Goal: Information Seeking & Learning: Learn about a topic

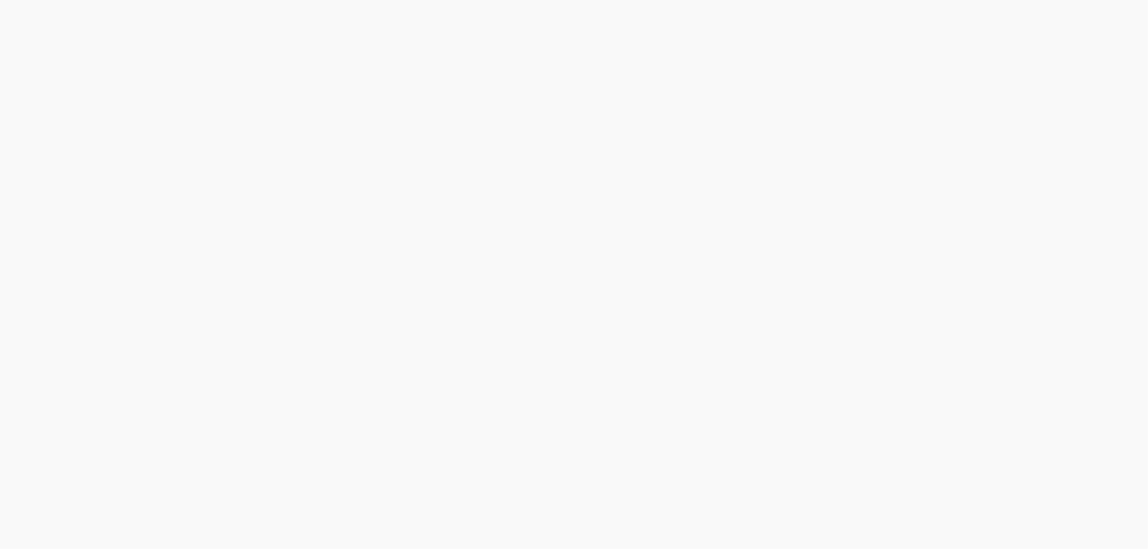
click at [590, 259] on body at bounding box center [574, 274] width 1148 height 549
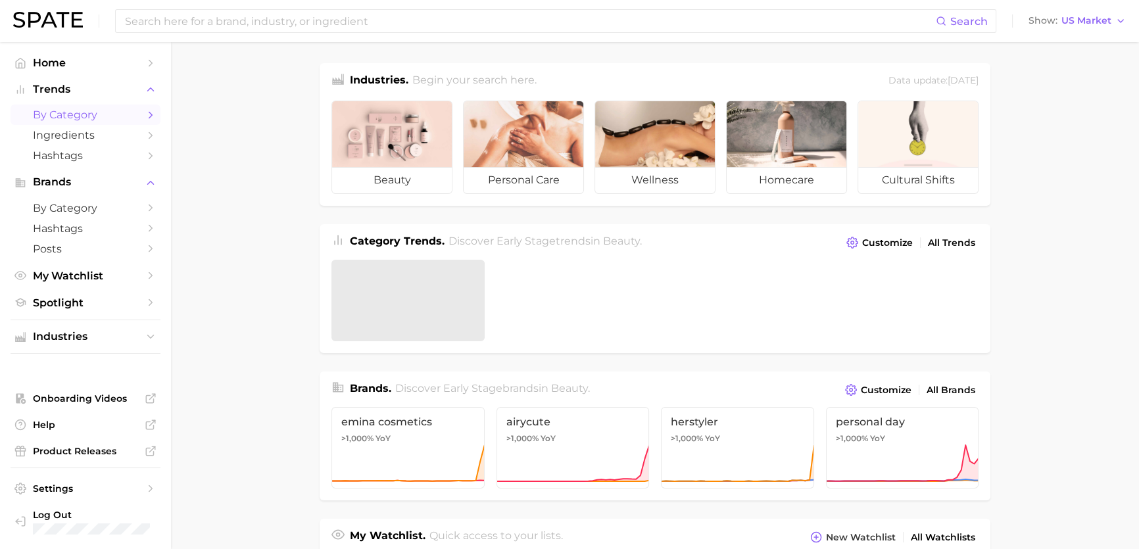
click at [138, 112] on link "by Category" at bounding box center [86, 115] width 150 height 20
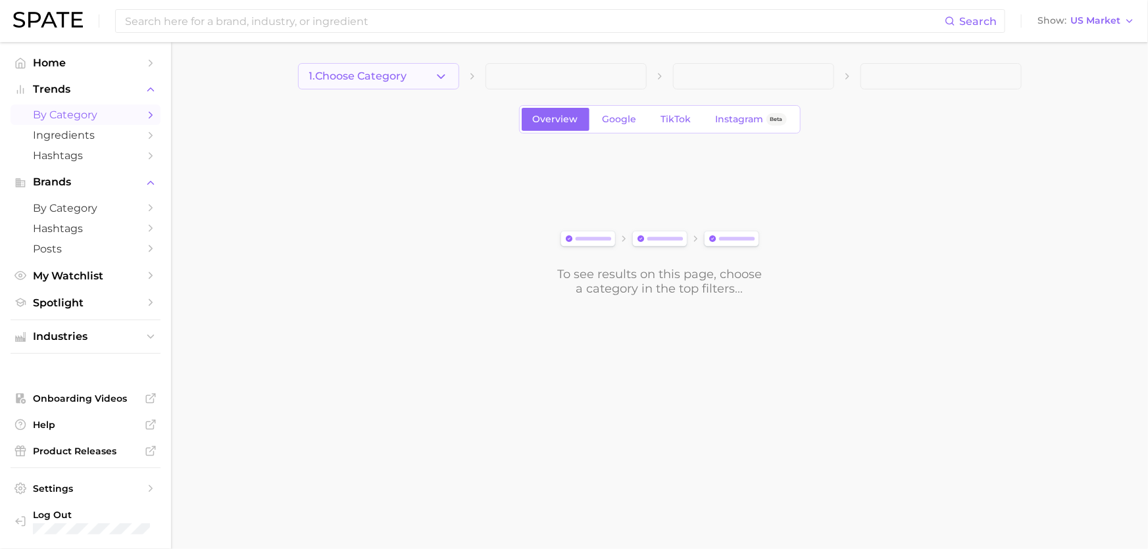
click at [426, 73] on button "1. Choose Category" at bounding box center [378, 76] width 161 height 26
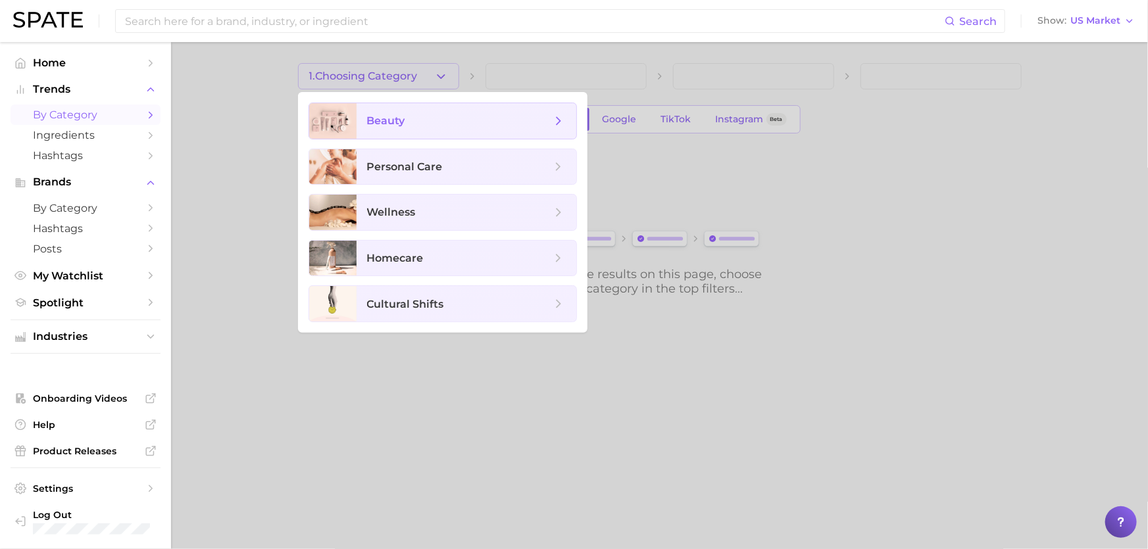
click at [420, 116] on span "beauty" at bounding box center [459, 121] width 184 height 14
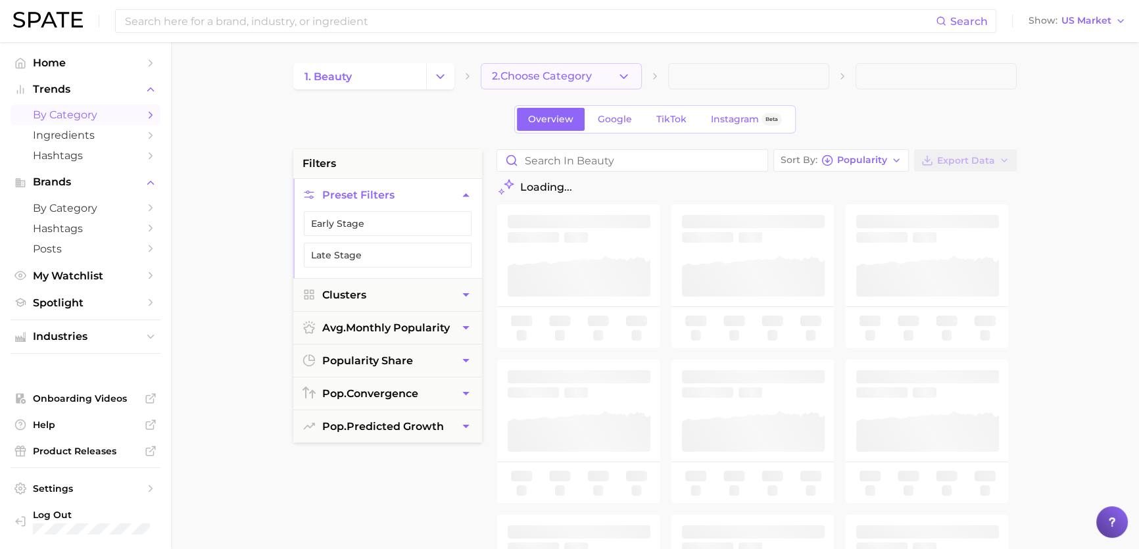
click at [605, 82] on button "2. Choose Category" at bounding box center [561, 76] width 161 height 26
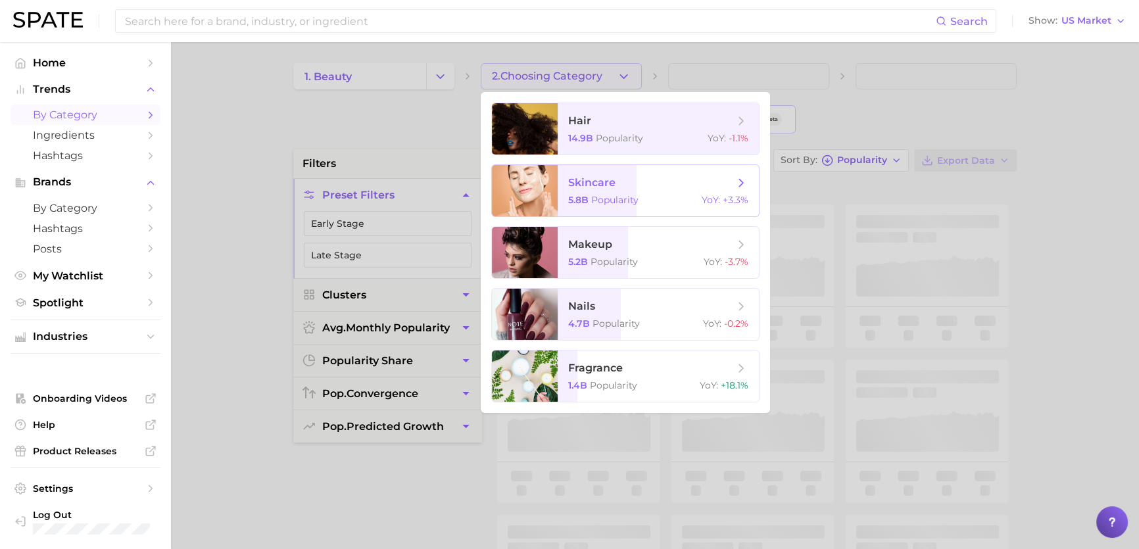
click at [581, 195] on span "5.8b" at bounding box center [578, 200] width 20 height 12
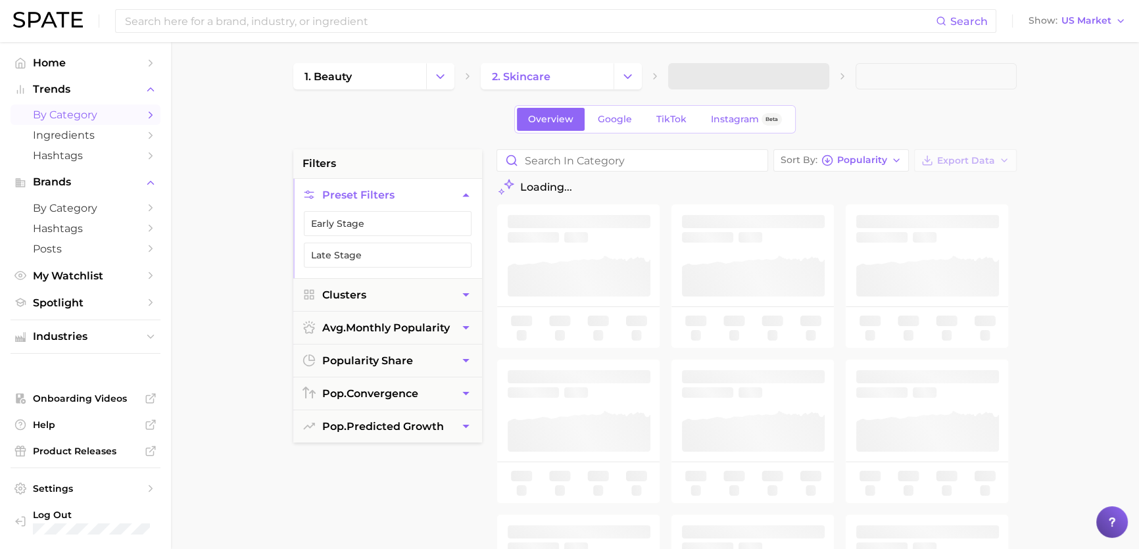
click at [788, 86] on span at bounding box center [748, 76] width 161 height 26
click at [802, 72] on span at bounding box center [748, 76] width 161 height 26
click at [802, 78] on span at bounding box center [748, 76] width 161 height 26
click at [797, 78] on span at bounding box center [748, 76] width 161 height 26
click at [797, 78] on button "3. Subcategory" at bounding box center [748, 76] width 161 height 26
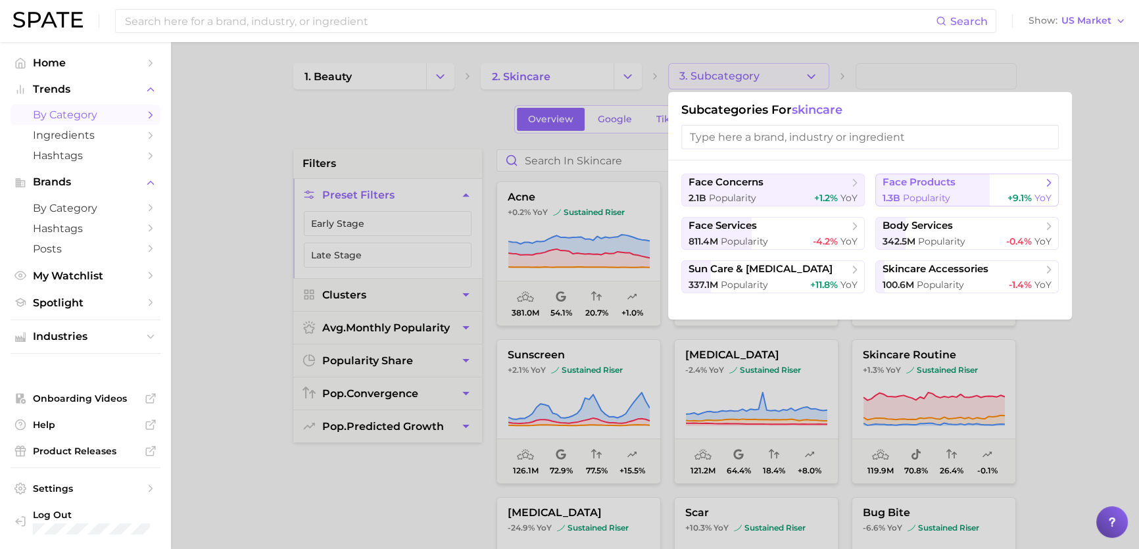
click at [951, 192] on div "1.3b Popularity +9.1% YoY" at bounding box center [967, 198] width 169 height 12
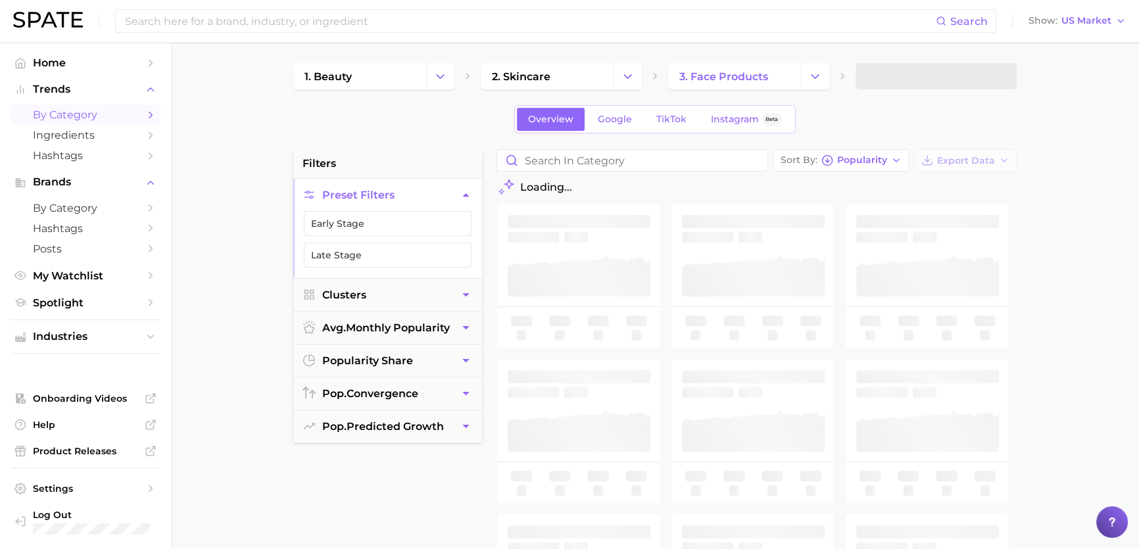
click at [966, 85] on span at bounding box center [936, 76] width 161 height 26
click at [948, 72] on span at bounding box center [936, 76] width 161 height 26
click at [960, 76] on span at bounding box center [936, 76] width 161 height 26
click at [979, 82] on button "4. Subcategory" at bounding box center [936, 76] width 161 height 26
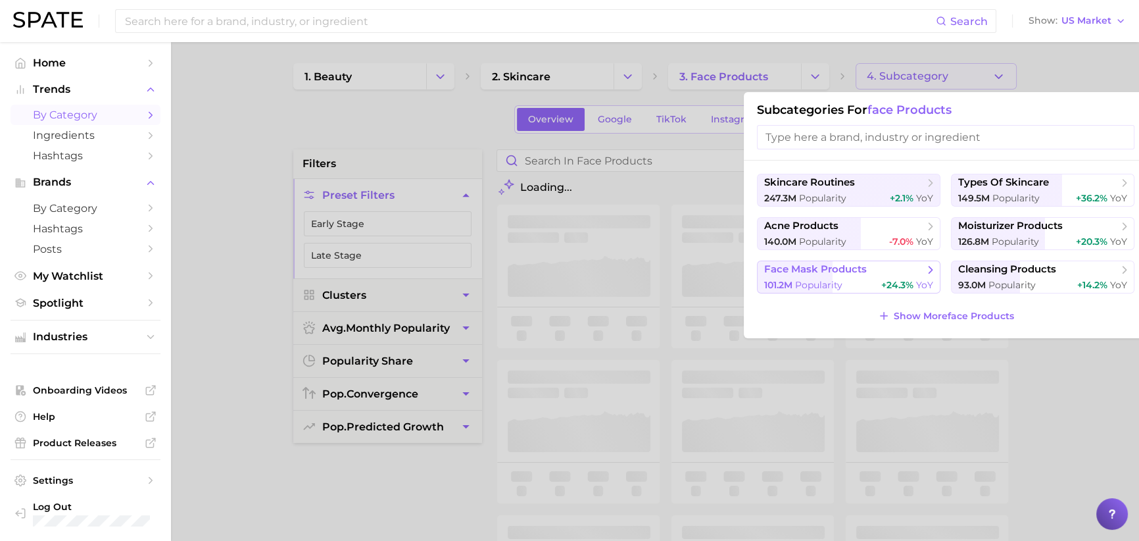
click at [916, 279] on span "+24.3% YoY" at bounding box center [907, 285] width 52 height 12
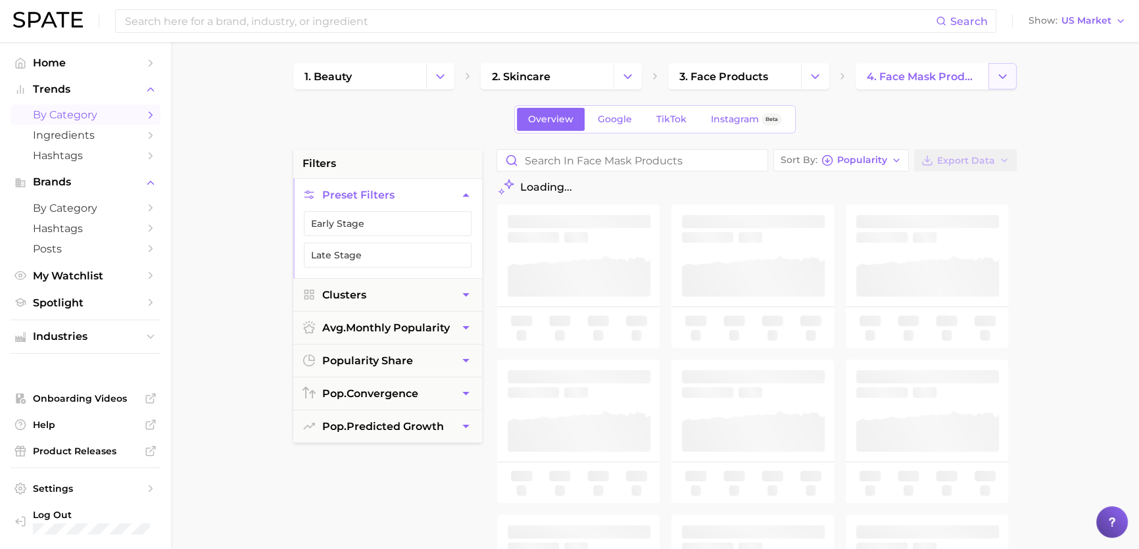
click at [1000, 68] on button "Change Category" at bounding box center [1003, 76] width 28 height 26
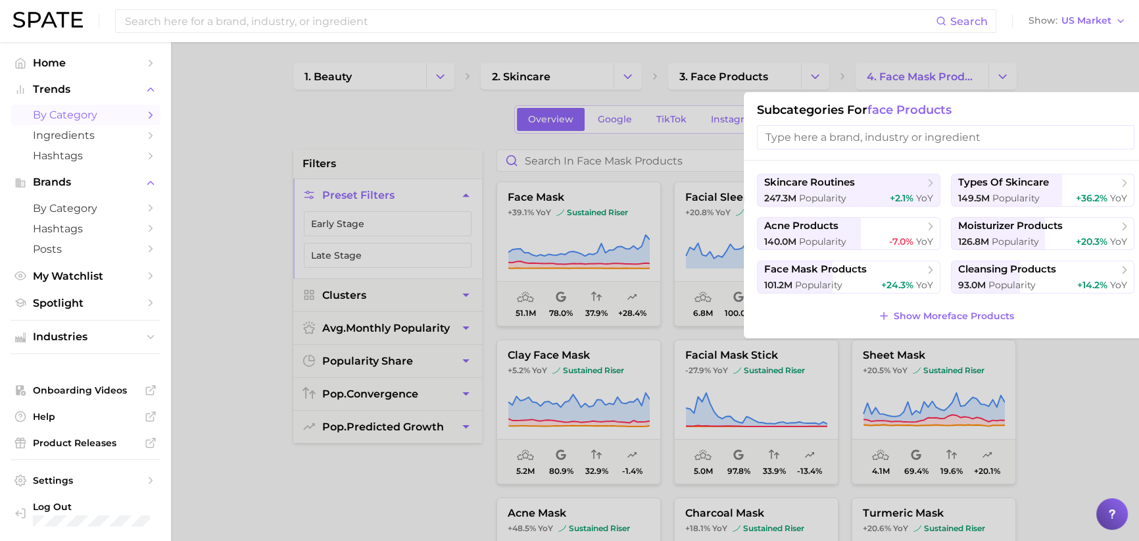
click at [261, 516] on div at bounding box center [569, 270] width 1139 height 541
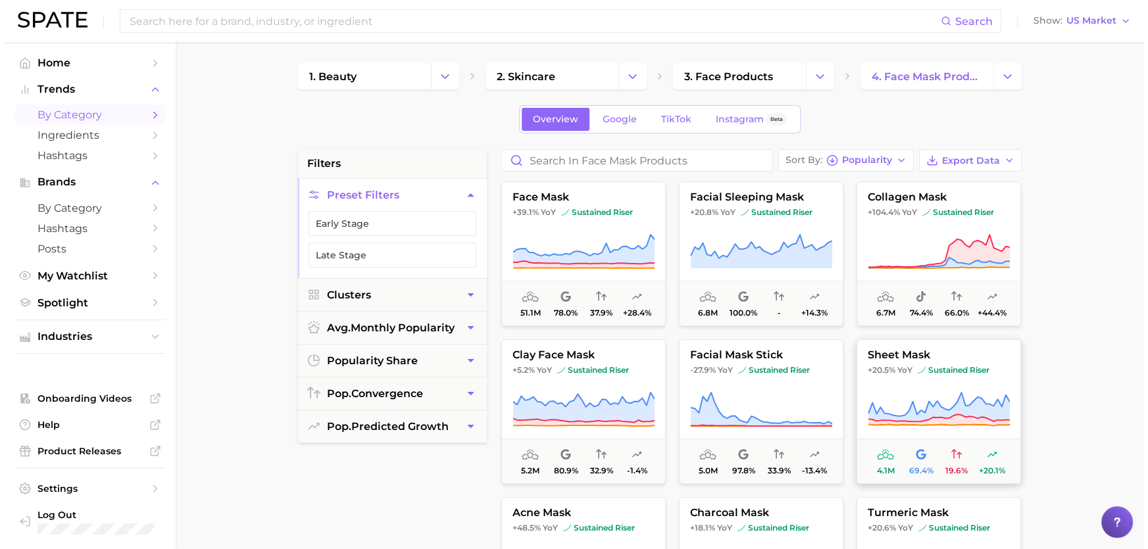
scroll to position [59, 0]
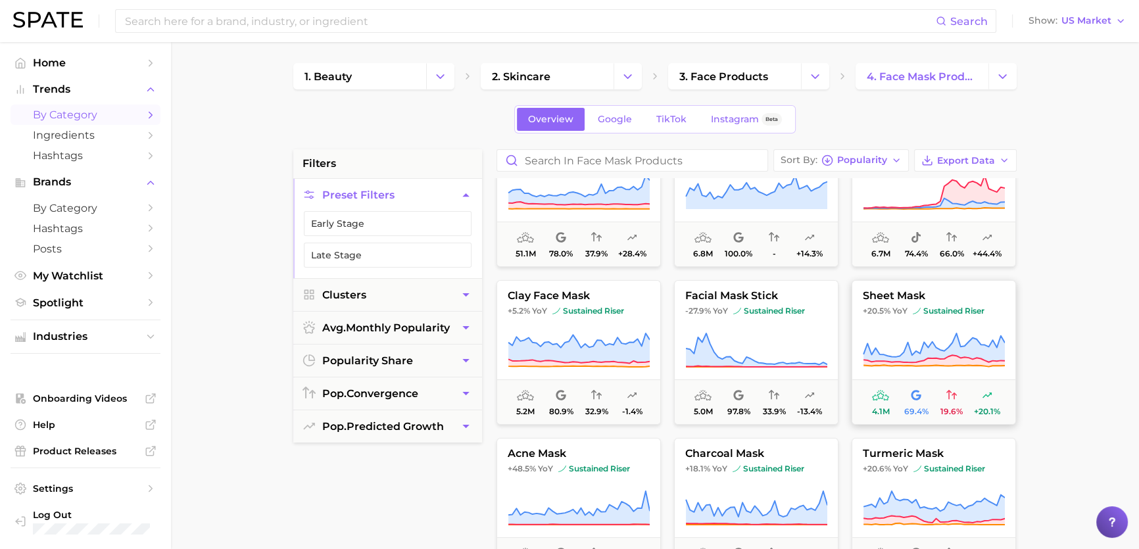
click at [930, 326] on button "sheet mask +20.5% YoY sustained riser 4.1m 69.4% 19.6% +20.1%" at bounding box center [934, 352] width 164 height 145
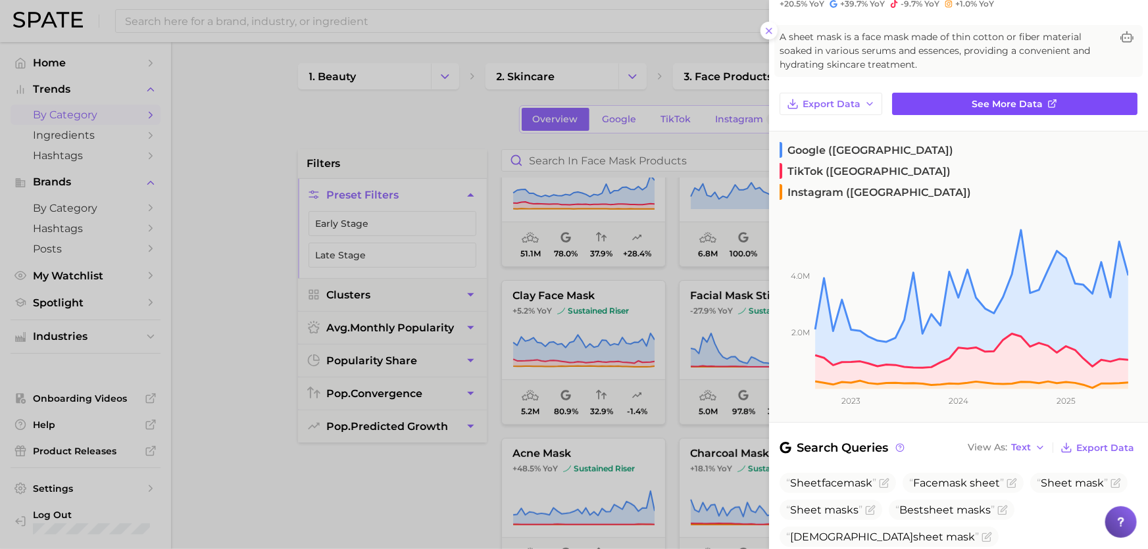
click at [1006, 94] on link "See more data" at bounding box center [1014, 104] width 245 height 22
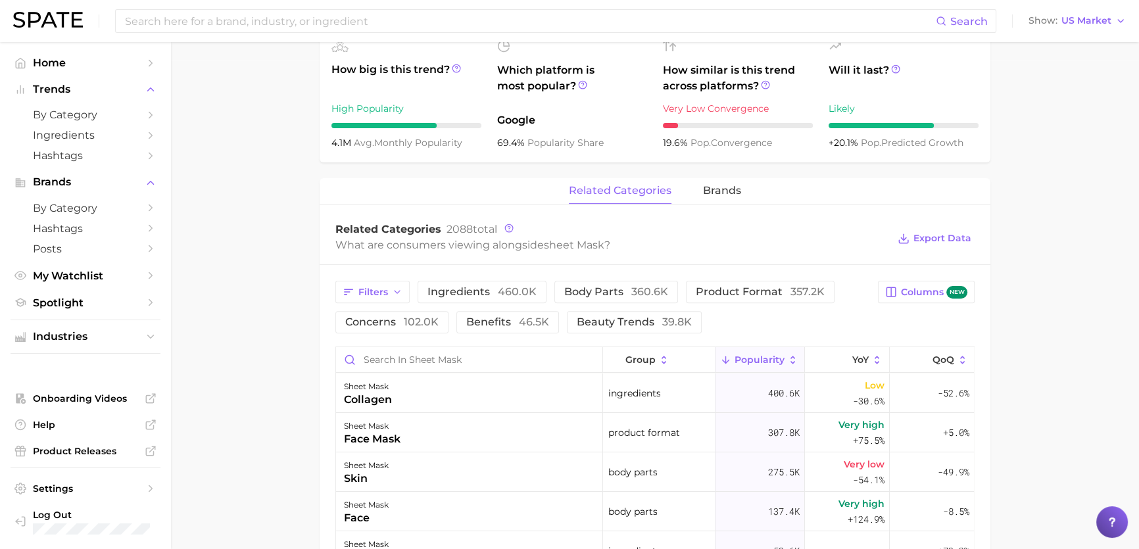
scroll to position [598, 0]
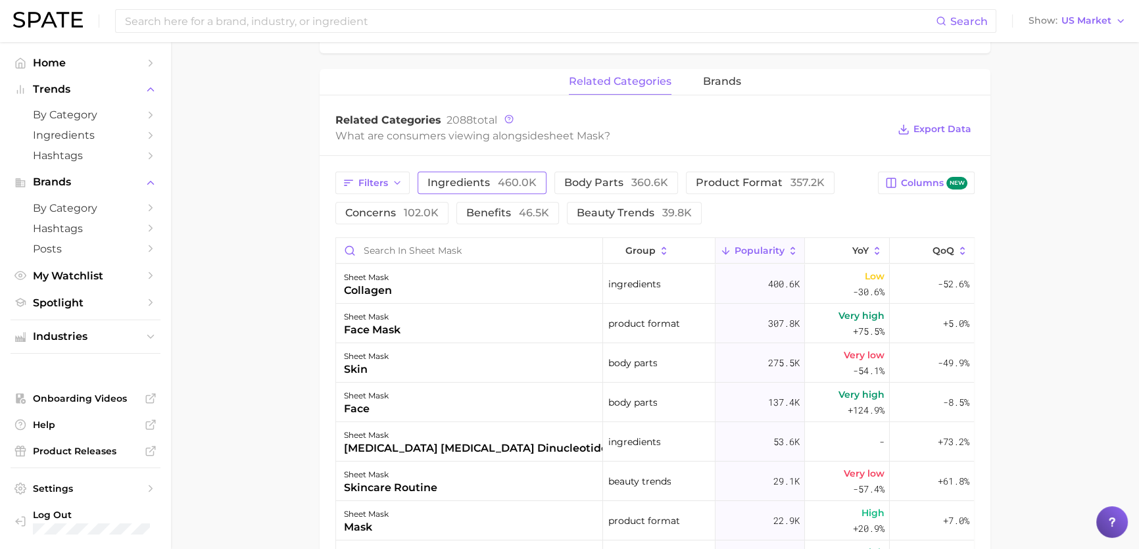
click at [498, 177] on span "460.0k" at bounding box center [517, 182] width 39 height 12
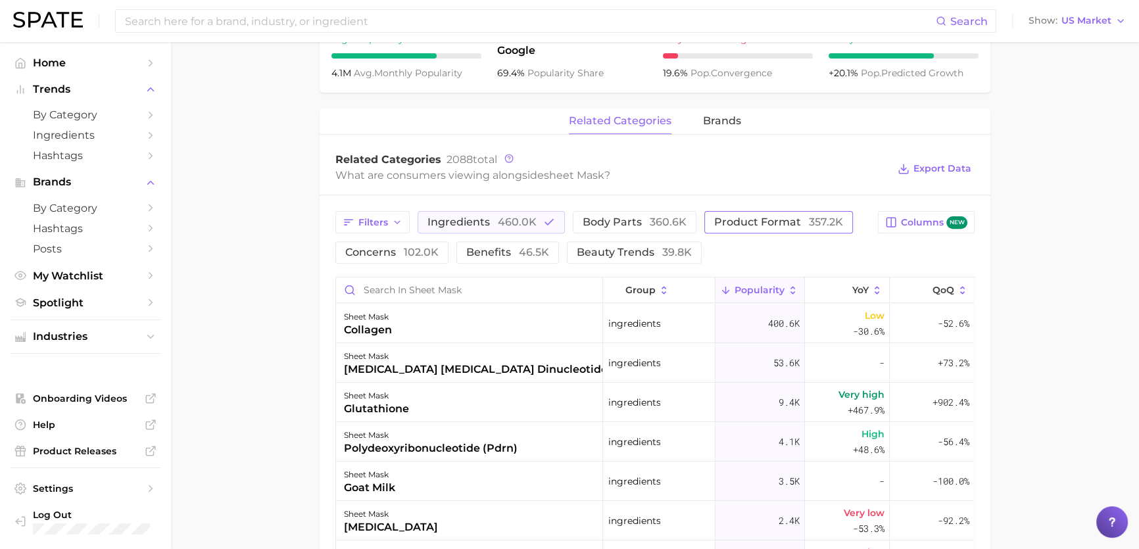
scroll to position [538, 0]
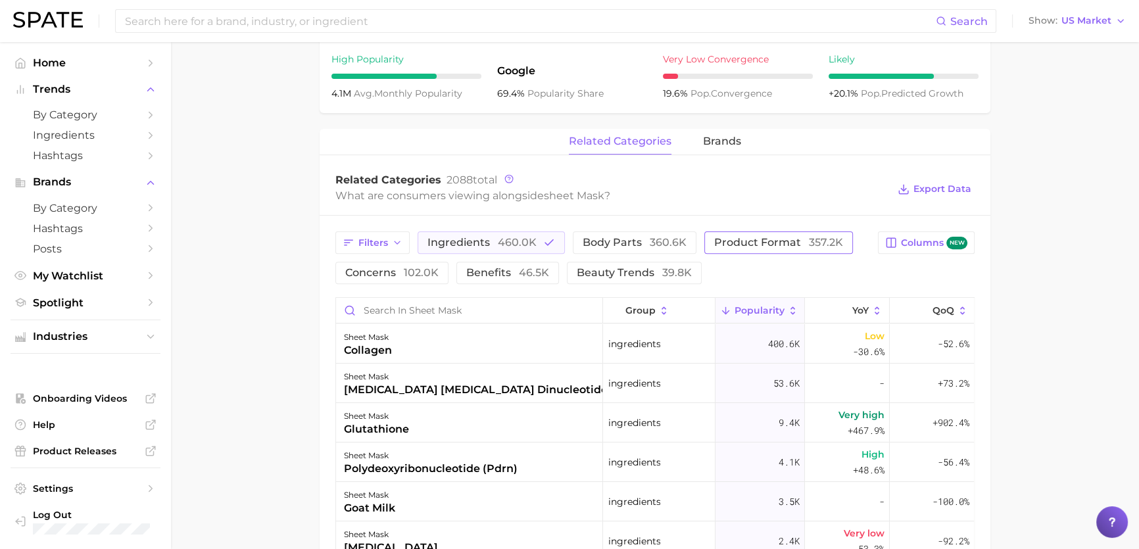
click at [753, 243] on span "product format 357.2k" at bounding box center [778, 242] width 129 height 11
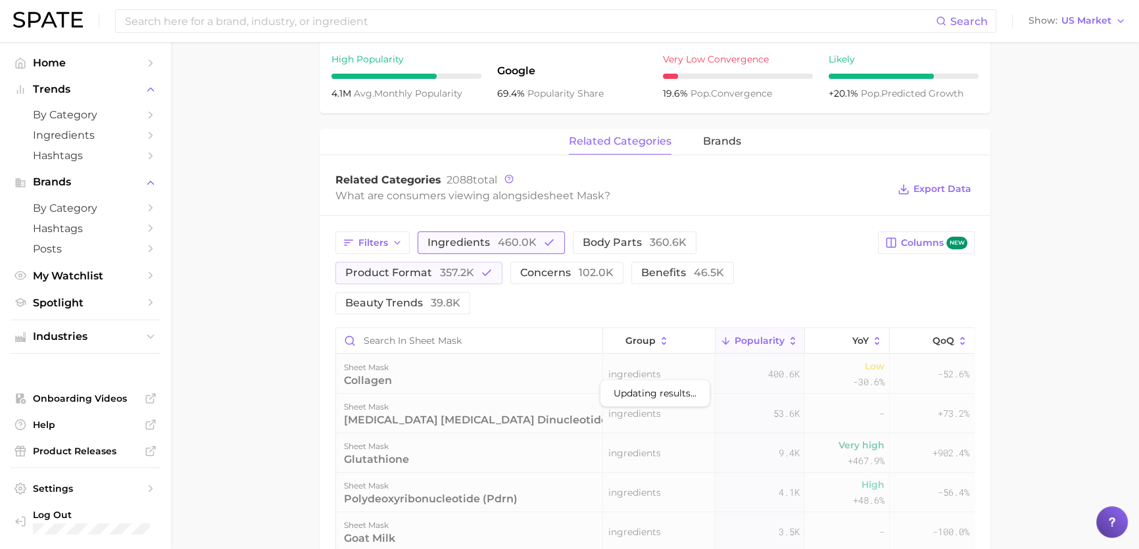
click at [516, 248] on span "460.0k" at bounding box center [517, 242] width 39 height 12
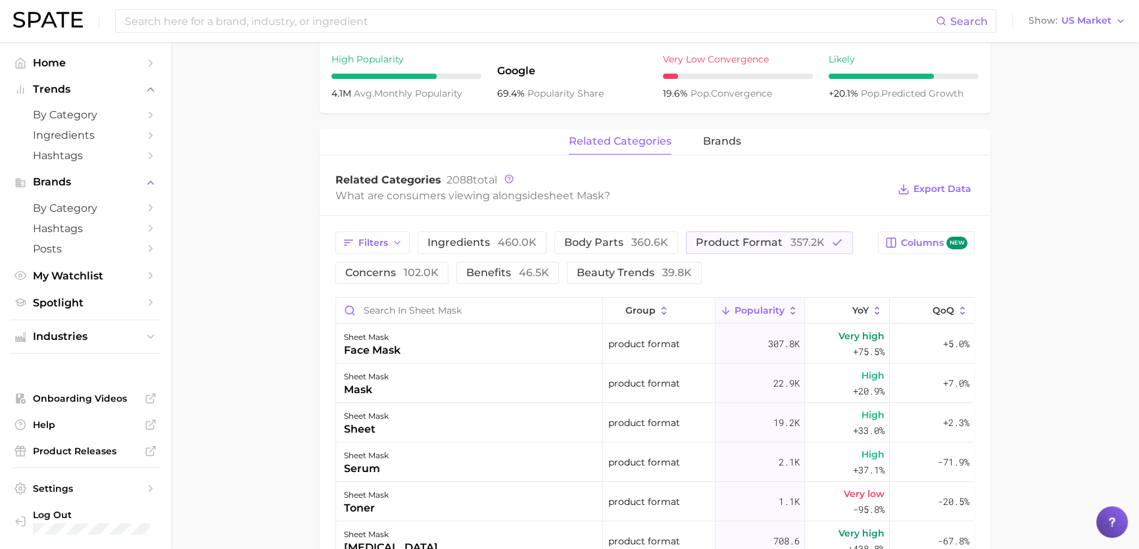
scroll to position [658, 0]
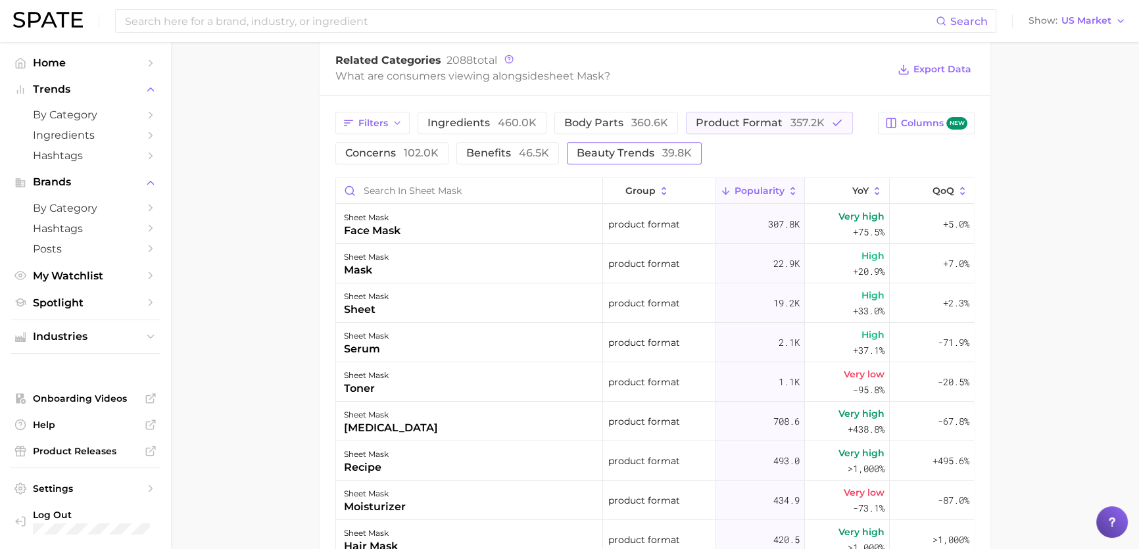
click at [678, 147] on span "39.8k" at bounding box center [677, 153] width 30 height 12
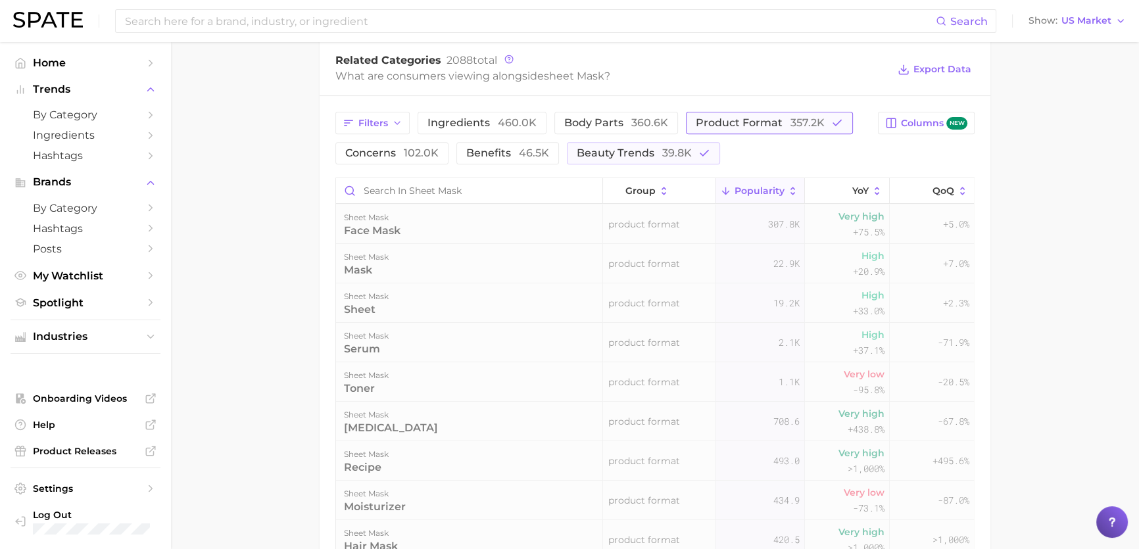
click at [769, 122] on span "product format 357.2k" at bounding box center [760, 123] width 129 height 11
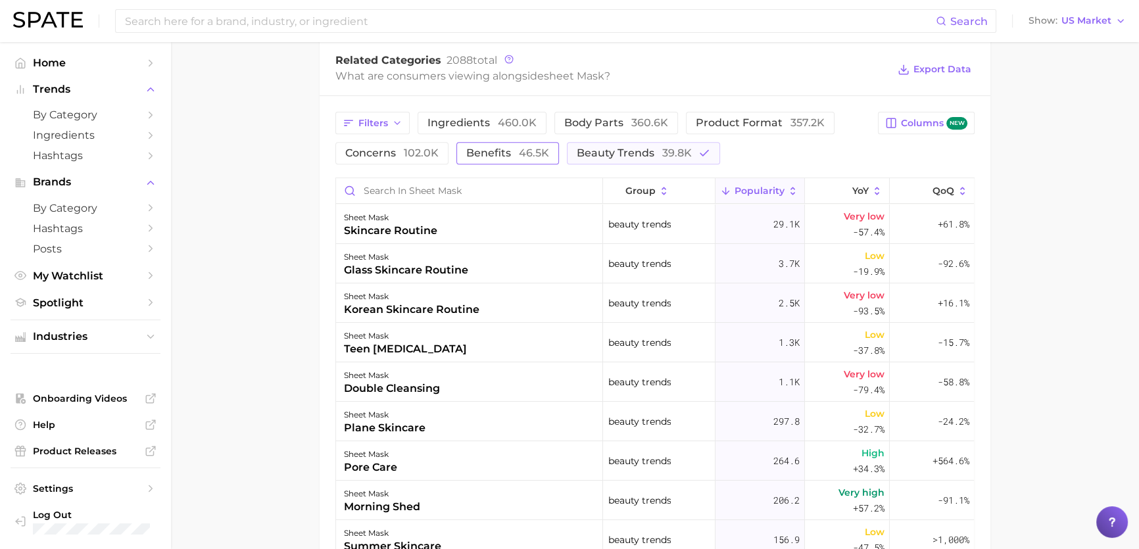
click at [531, 162] on button "benefits 46.5k" at bounding box center [508, 153] width 103 height 22
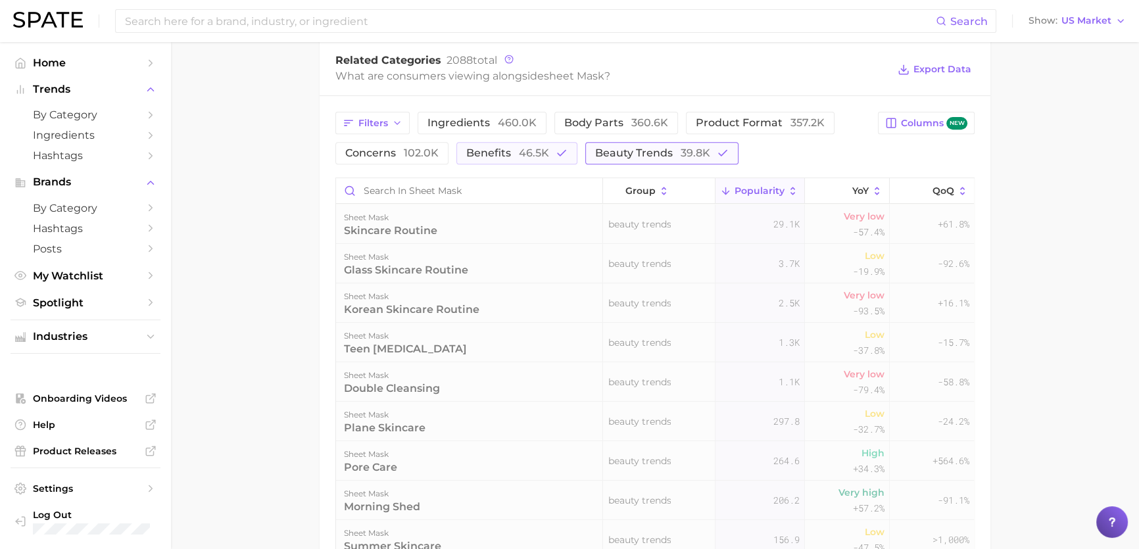
click at [647, 157] on span "beauty trends 39.8k" at bounding box center [652, 153] width 115 height 11
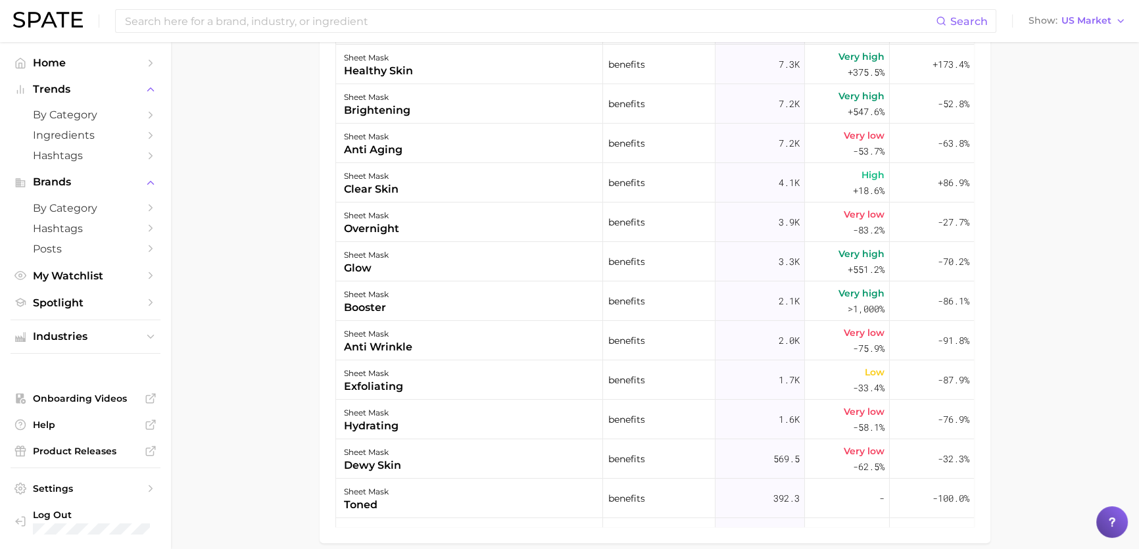
scroll to position [0, 0]
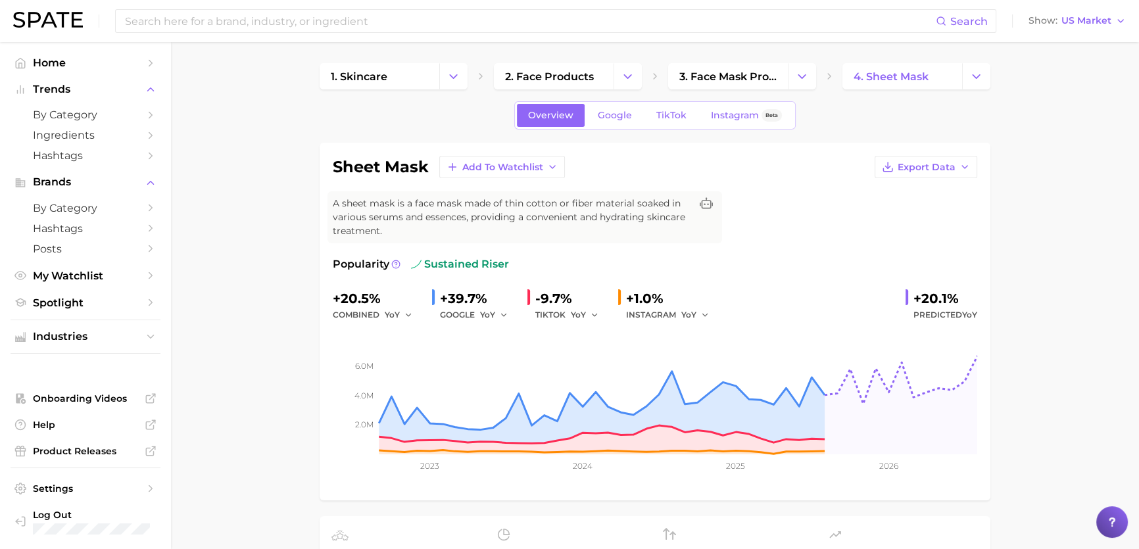
drag, startPoint x: 294, startPoint y: 483, endPoint x: 283, endPoint y: 235, distance: 248.2
click at [977, 78] on icon "Change Category" at bounding box center [977, 77] width 14 height 14
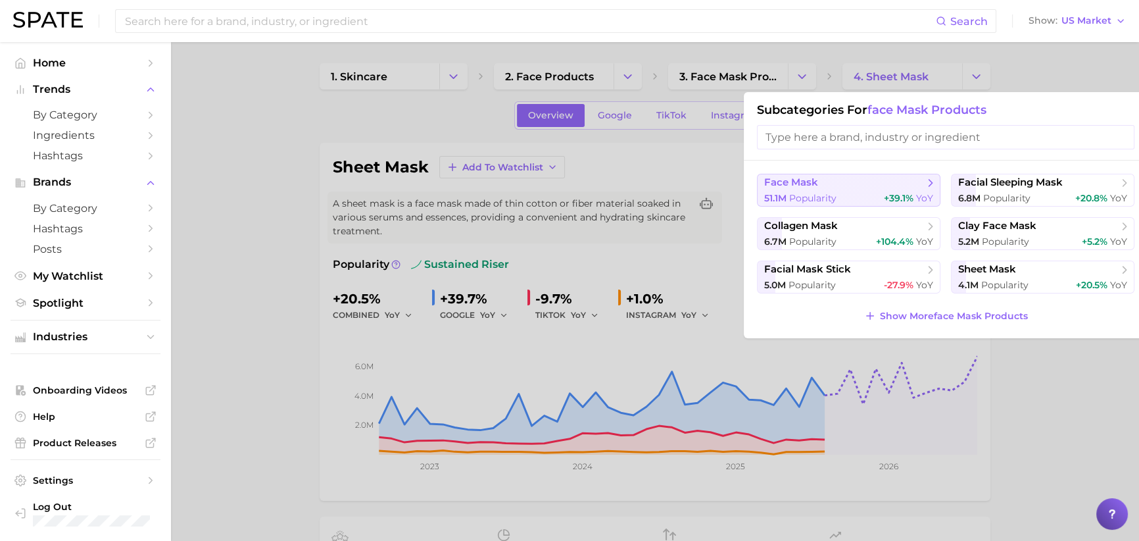
click at [909, 192] on span "+39.1%" at bounding box center [899, 198] width 30 height 12
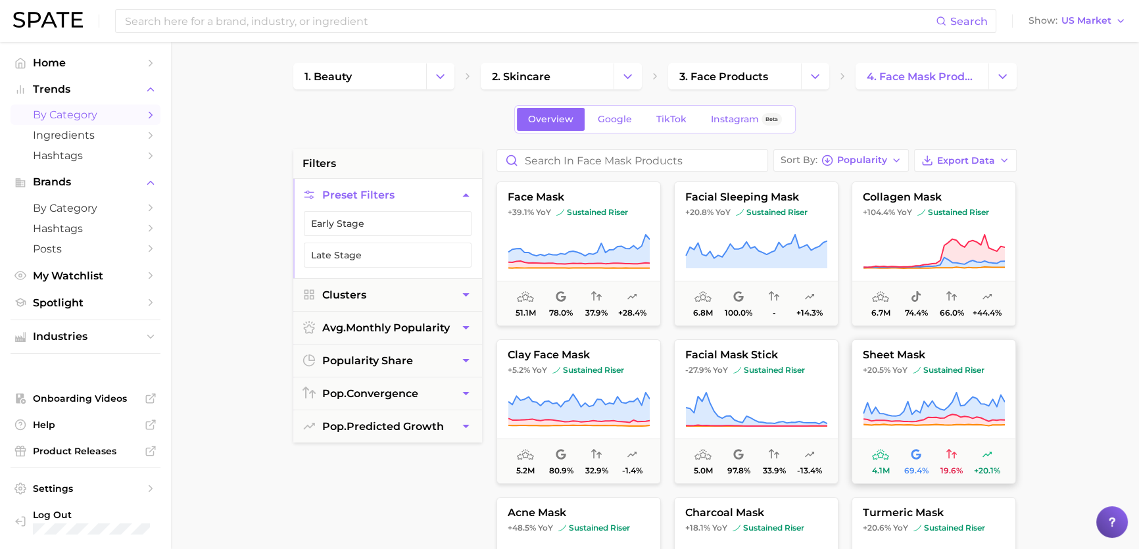
click at [916, 393] on icon at bounding box center [934, 409] width 142 height 37
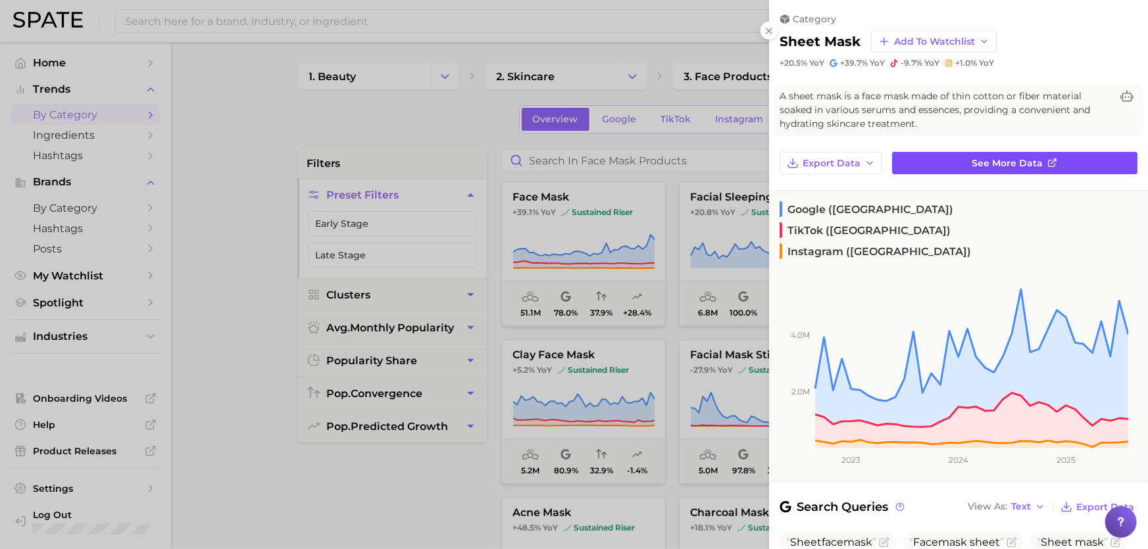
click at [945, 156] on link "See more data" at bounding box center [1014, 163] width 245 height 22
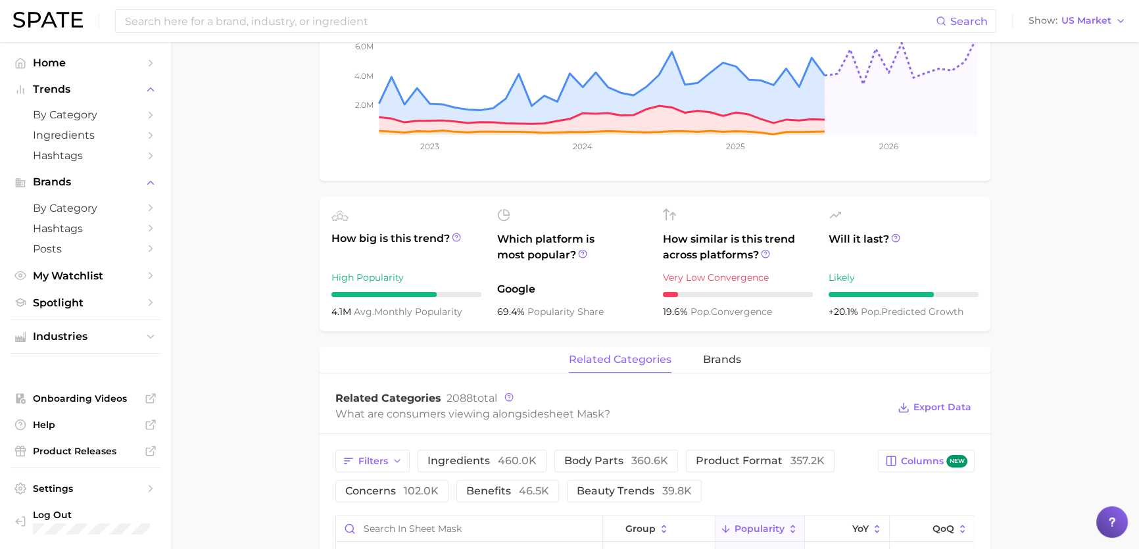
scroll to position [538, 0]
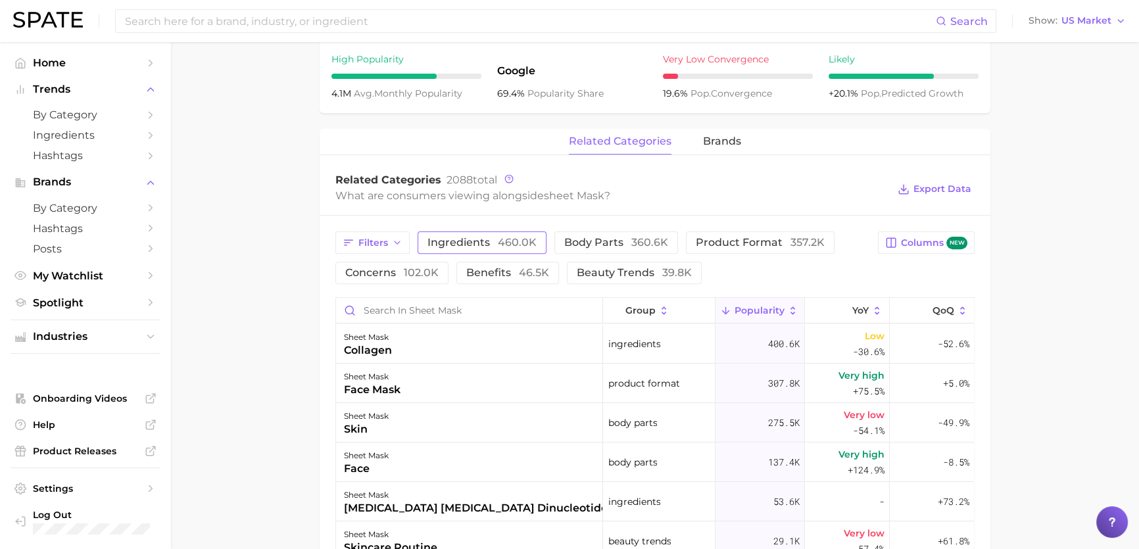
click at [526, 234] on button "ingredients 460.0k" at bounding box center [482, 243] width 129 height 22
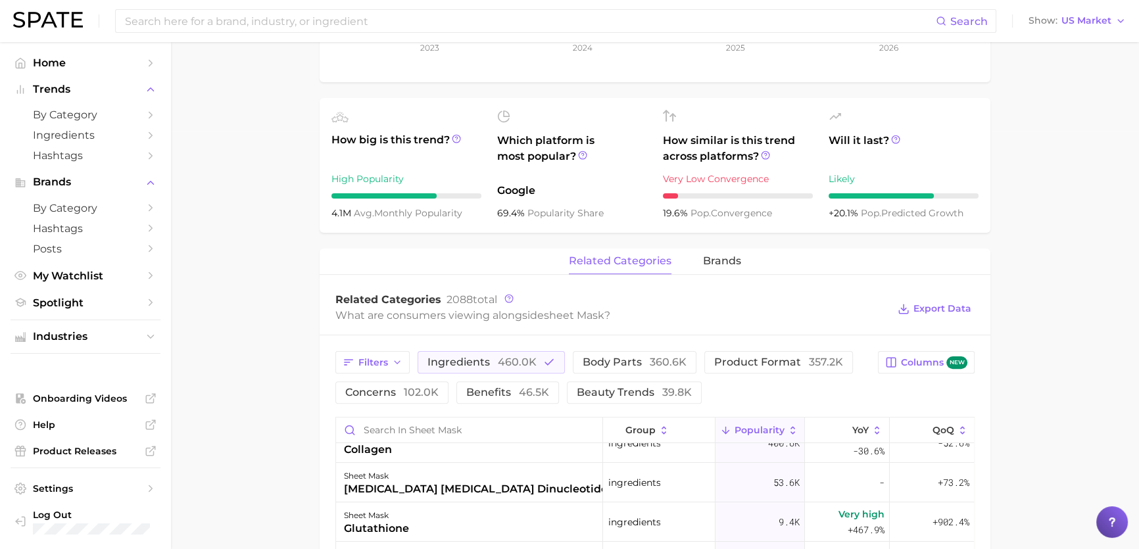
scroll to position [0, 0]
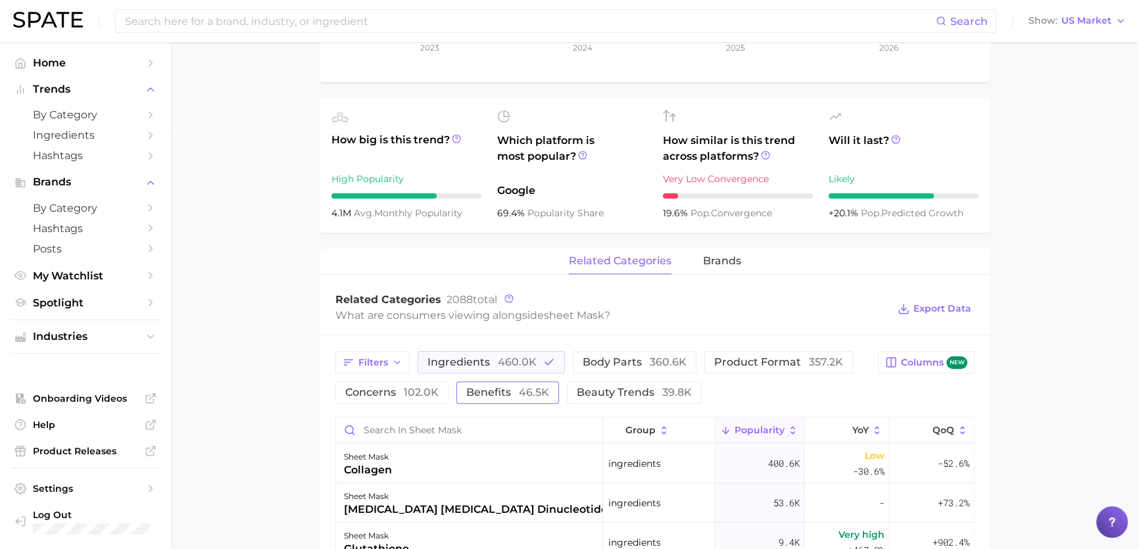
click at [535, 391] on span "46.5k" at bounding box center [534, 392] width 30 height 12
click at [527, 362] on span "460.0k" at bounding box center [517, 362] width 39 height 12
